Goal: Task Accomplishment & Management: Manage account settings

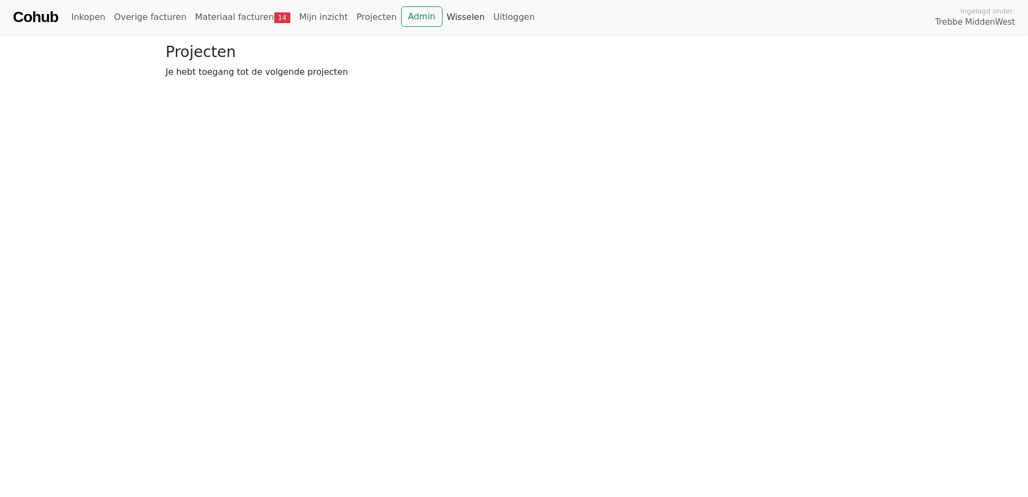
click at [443, 10] on link "Wisselen" at bounding box center [466, 17] width 47 height 22
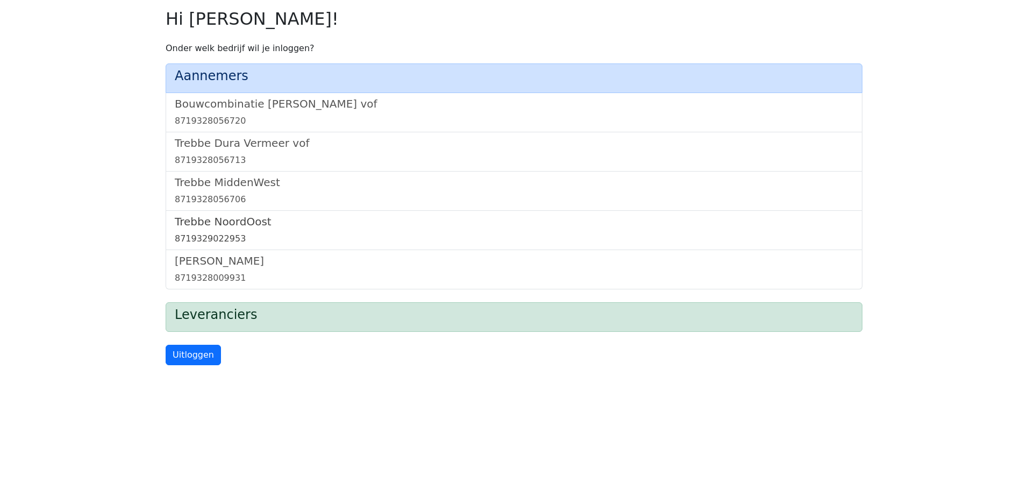
click at [233, 221] on h5 "Trebbe NoordOost" at bounding box center [514, 221] width 679 height 13
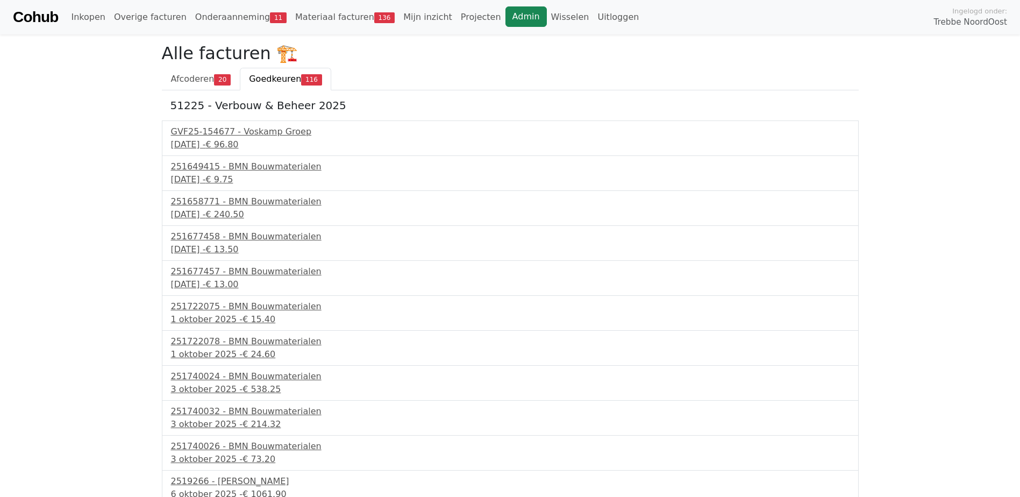
click at [505, 16] on link "Admin" at bounding box center [525, 16] width 41 height 20
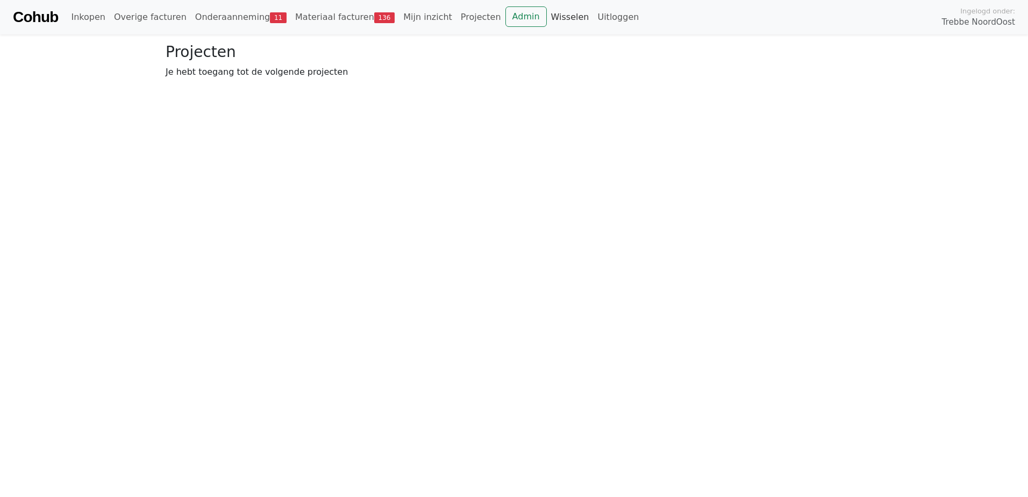
click at [547, 18] on link "Wisselen" at bounding box center [570, 17] width 47 height 22
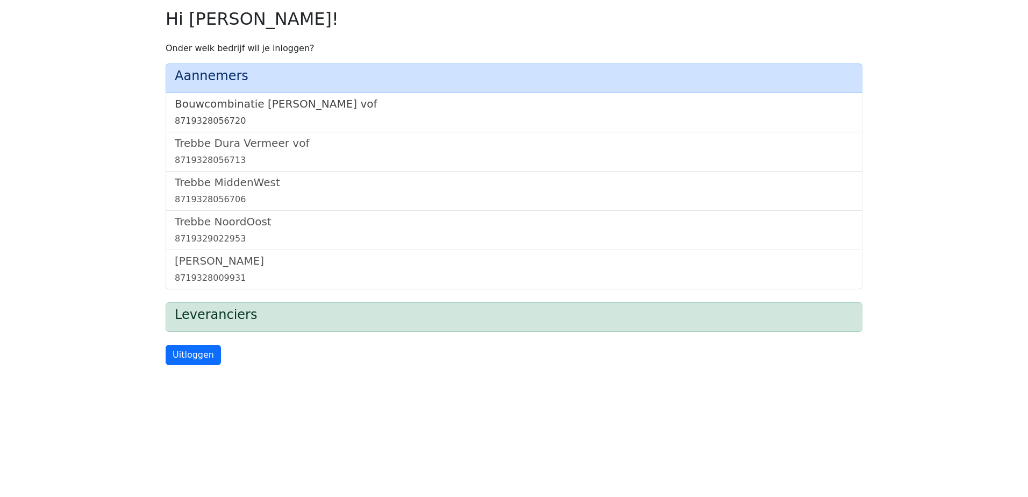
click at [291, 105] on h5 "Bouwcombinatie [PERSON_NAME] vof" at bounding box center [514, 103] width 679 height 13
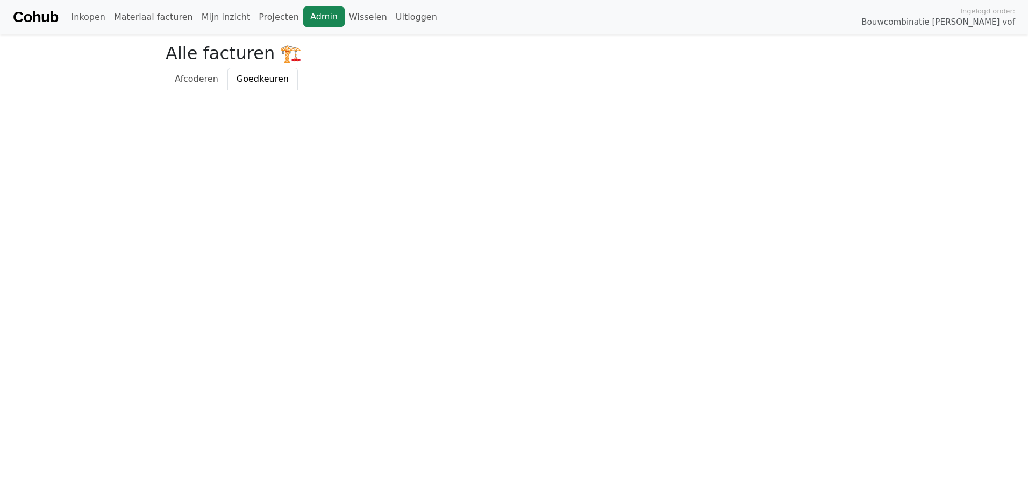
click at [303, 17] on link "Admin" at bounding box center [323, 16] width 41 height 20
click at [345, 19] on link "Wisselen" at bounding box center [368, 17] width 47 height 22
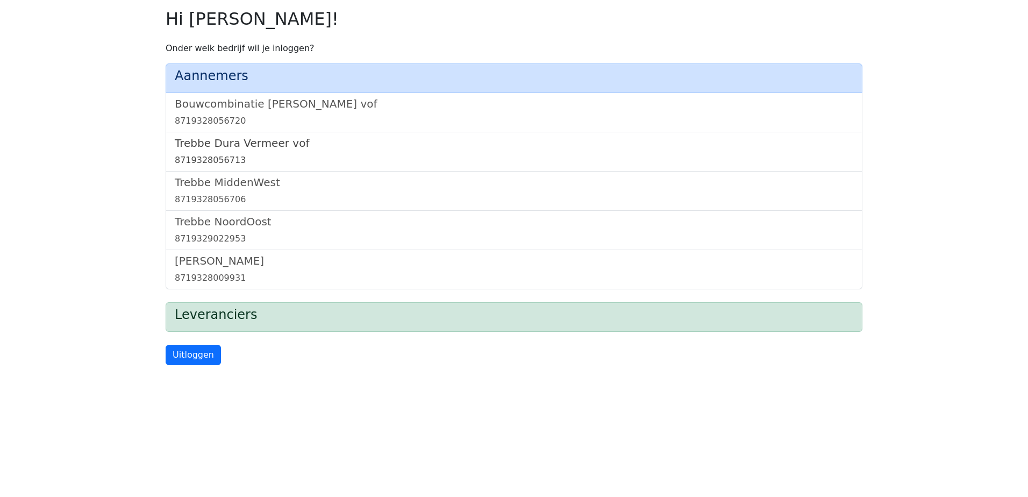
click at [264, 143] on h5 "Trebbe Dura Vermeer vof" at bounding box center [514, 143] width 679 height 13
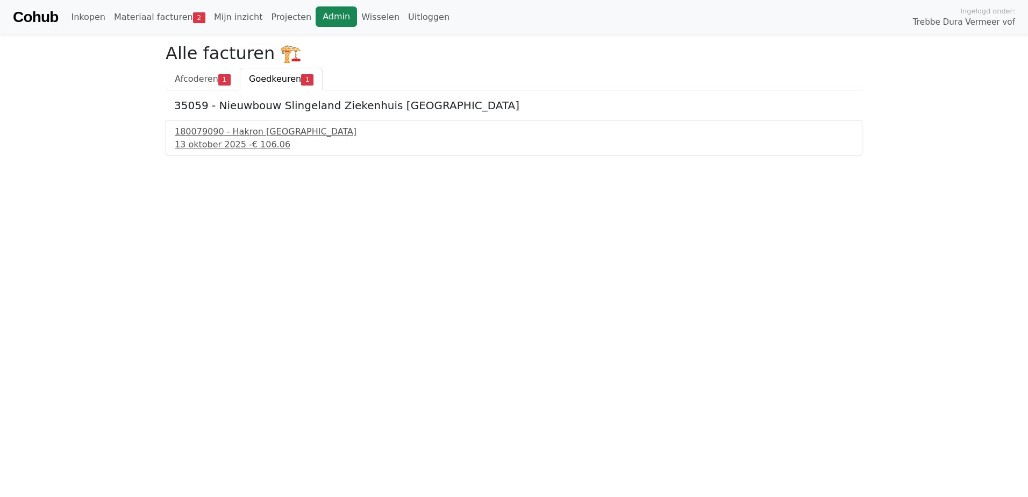
click at [316, 16] on link "Admin" at bounding box center [336, 16] width 41 height 20
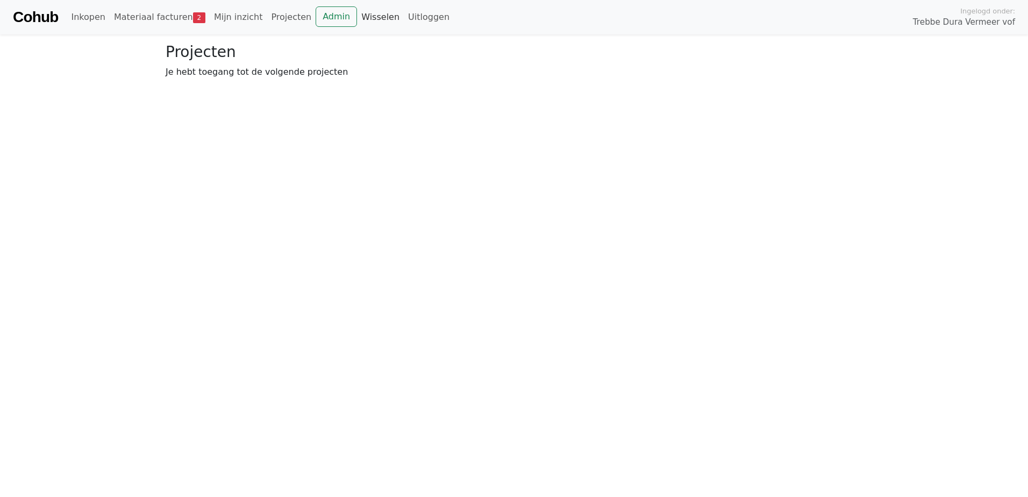
click at [357, 15] on link "Wisselen" at bounding box center [380, 17] width 47 height 22
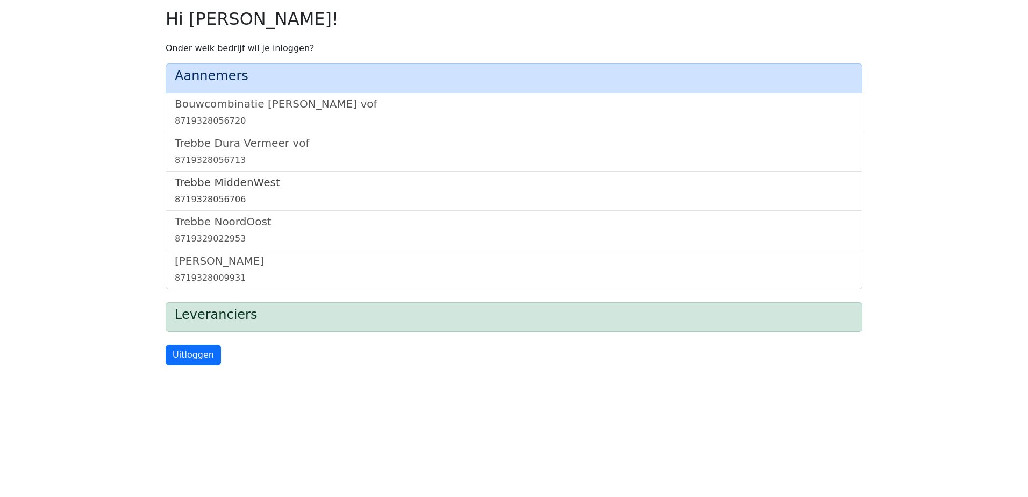
click at [227, 182] on h5 "Trebbe MiddenWest" at bounding box center [514, 182] width 679 height 13
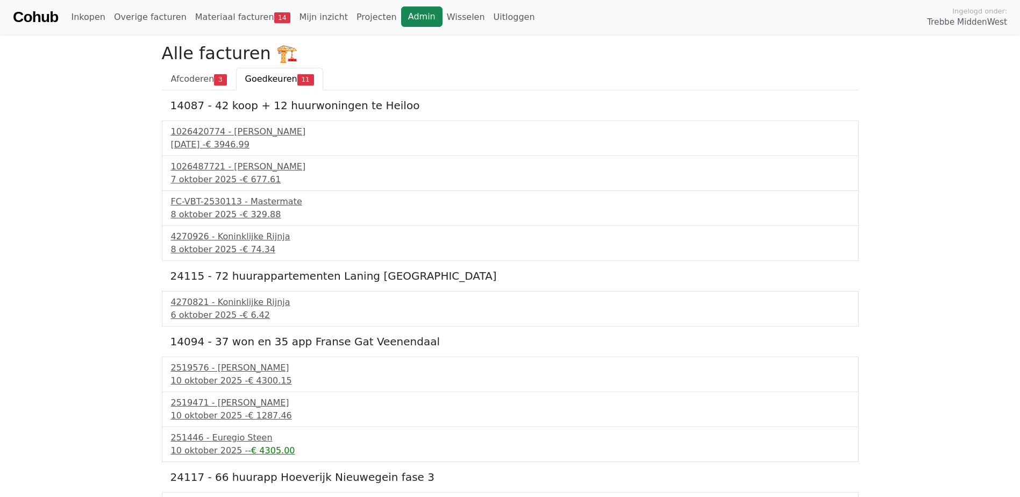
click at [402, 15] on link "Admin" at bounding box center [421, 16] width 41 height 20
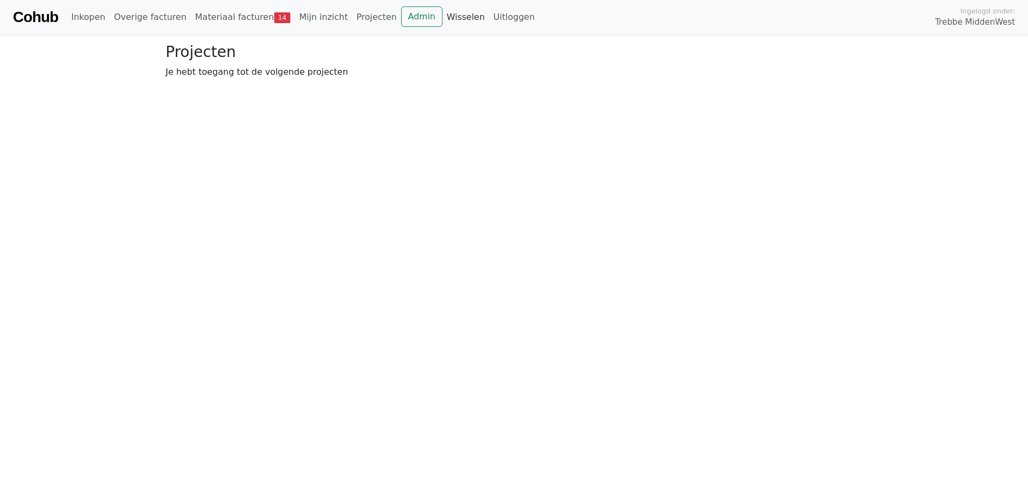
click at [443, 17] on link "Wisselen" at bounding box center [466, 17] width 47 height 22
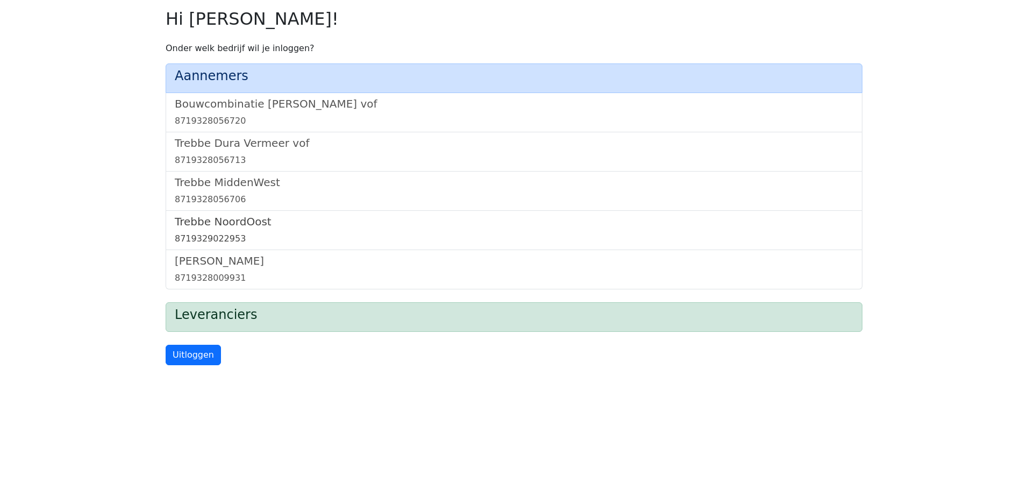
click at [233, 221] on h5 "Trebbe NoordOost" at bounding box center [514, 221] width 679 height 13
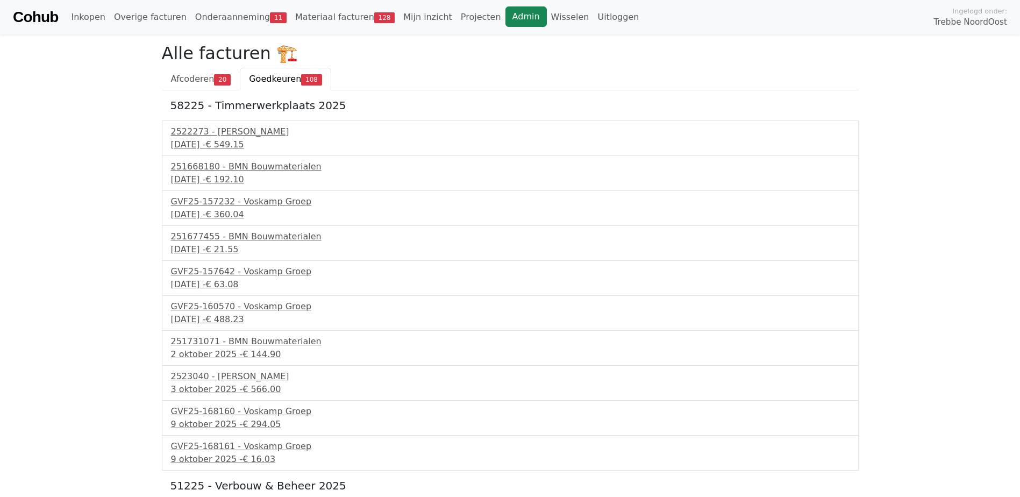
click at [505, 16] on link "Admin" at bounding box center [525, 16] width 41 height 20
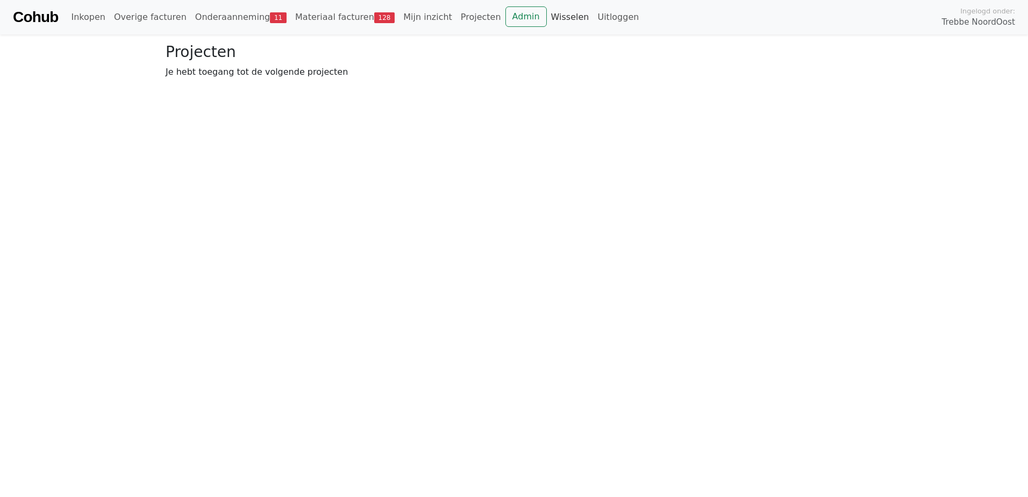
click at [547, 17] on link "Wisselen" at bounding box center [570, 17] width 47 height 22
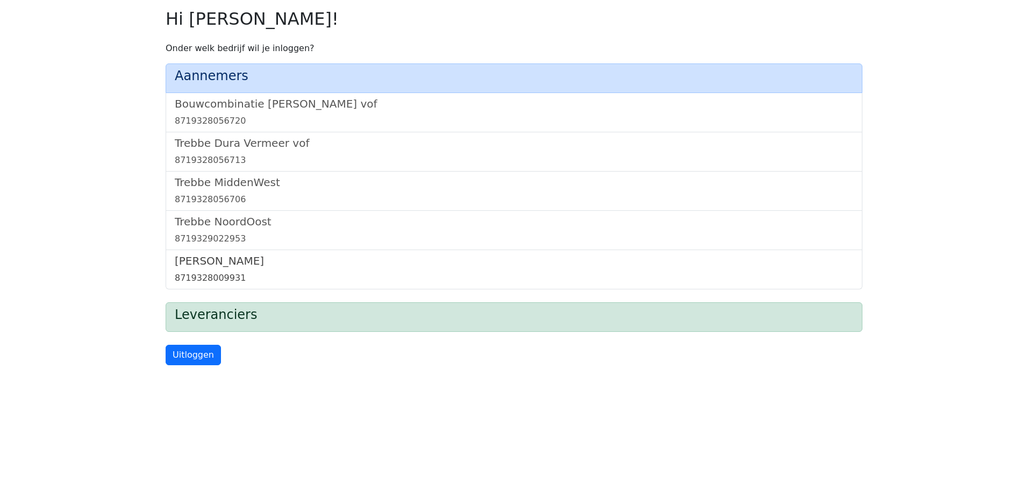
click at [198, 257] on h5 "[PERSON_NAME]" at bounding box center [514, 260] width 679 height 13
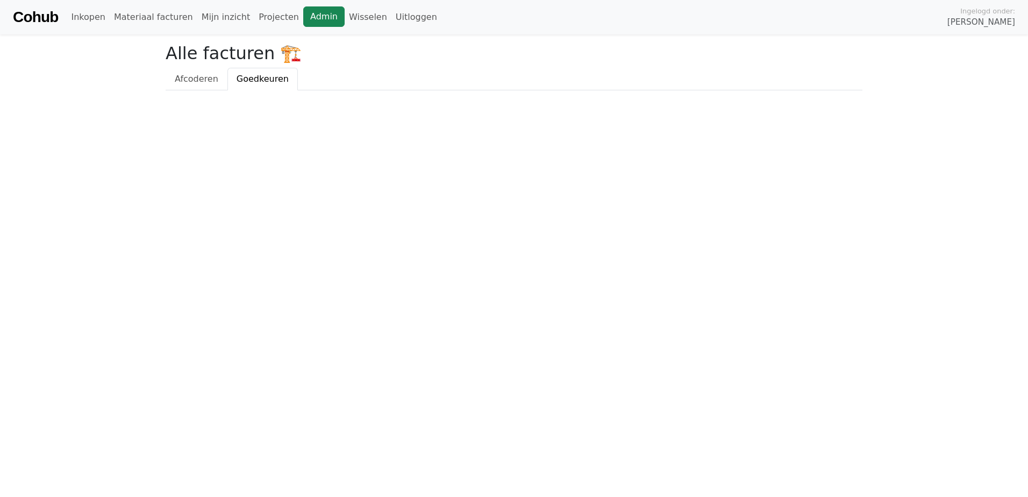
click at [303, 14] on link "Admin" at bounding box center [323, 16] width 41 height 20
